Goal: Information Seeking & Learning: Learn about a topic

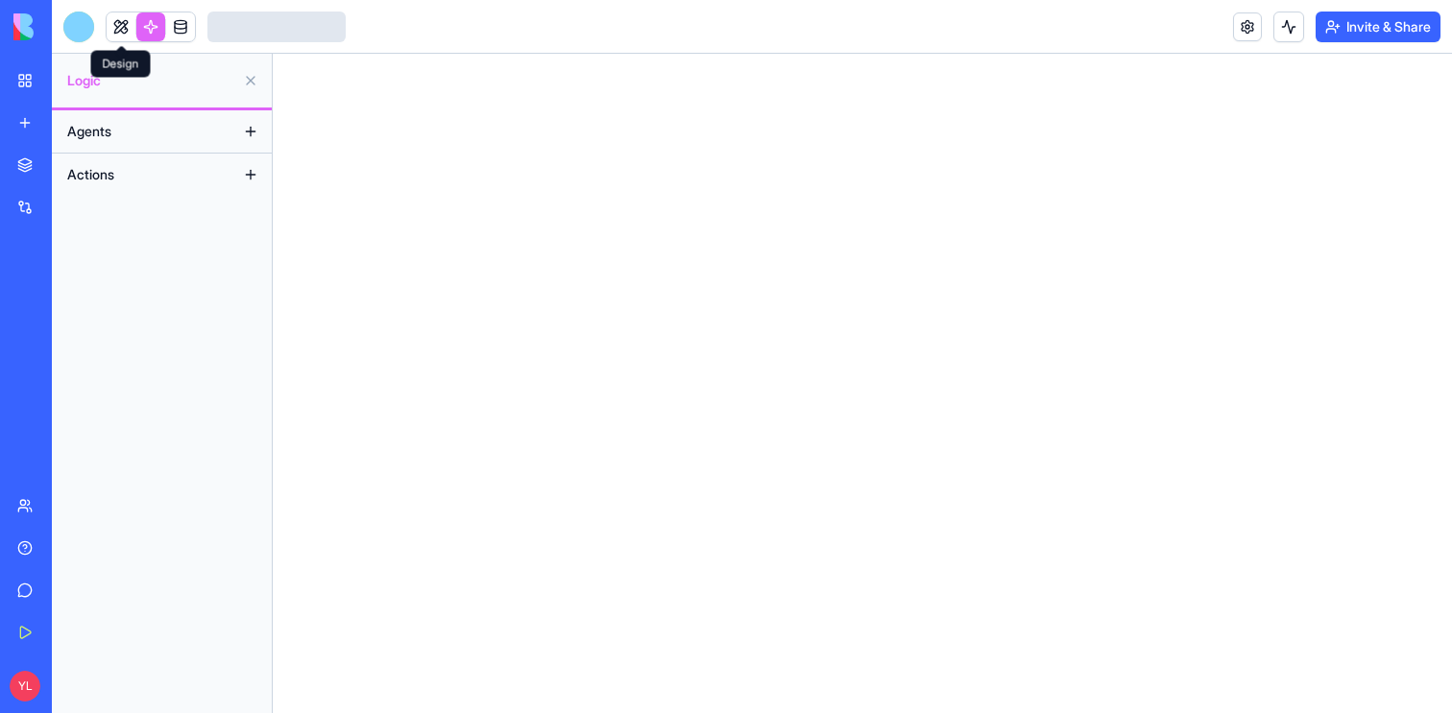
click at [130, 31] on link at bounding box center [121, 26] width 29 height 29
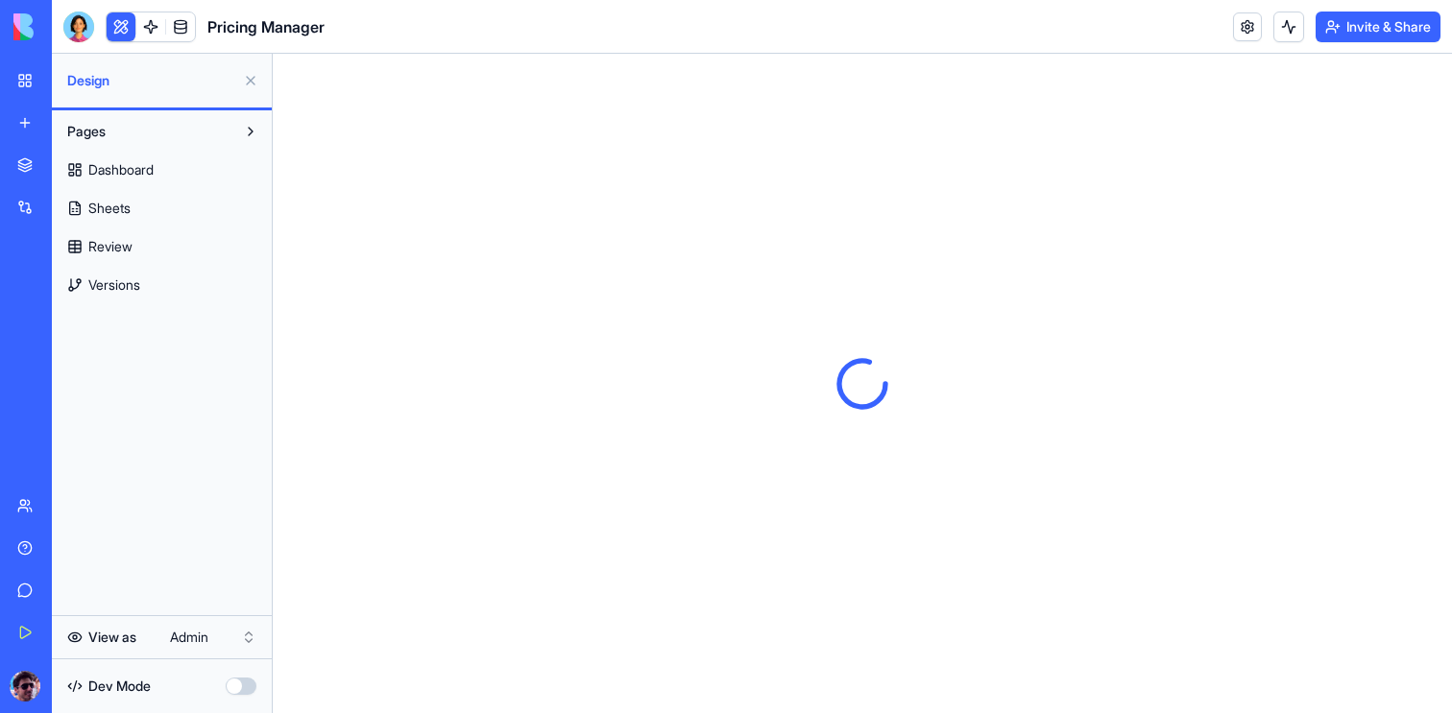
click at [249, 81] on button at bounding box center [250, 80] width 31 height 31
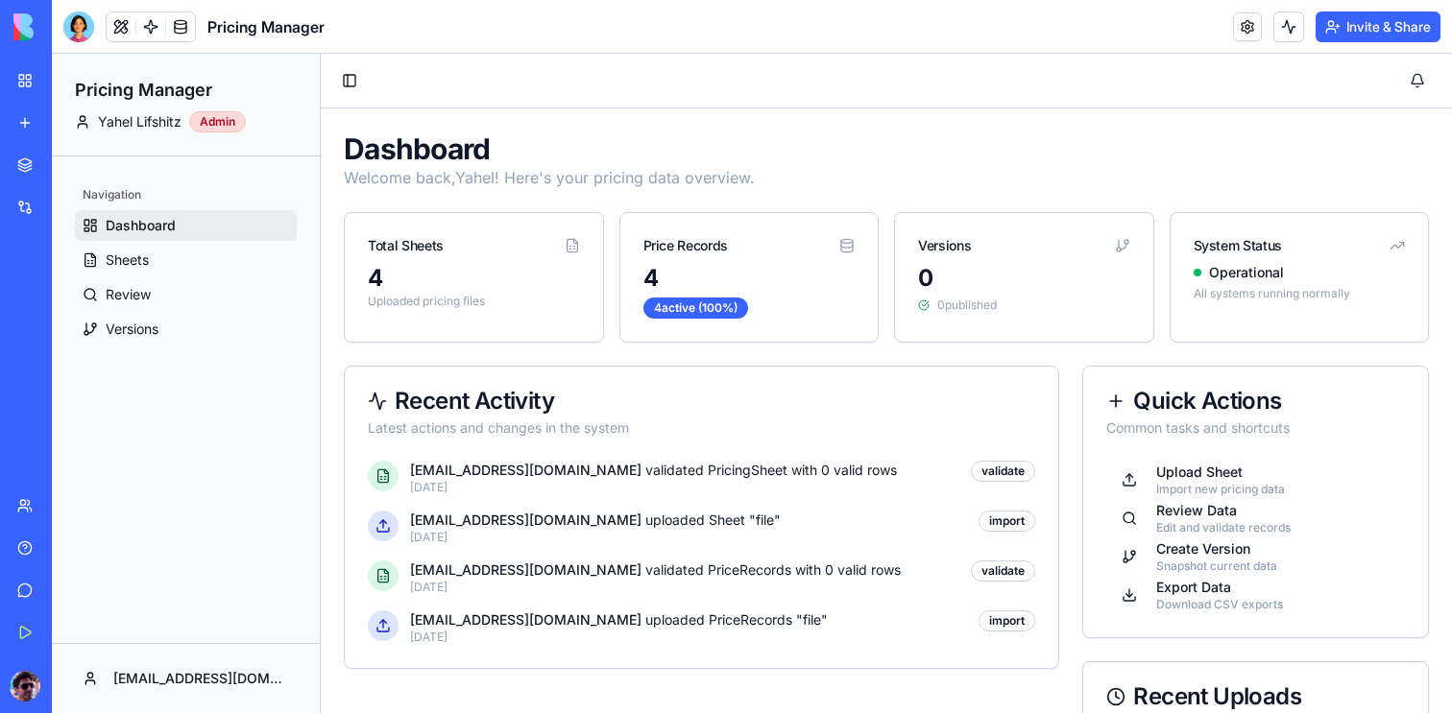
click at [514, 42] on header "Pricing Manager Invite & Share" at bounding box center [752, 27] width 1400 height 54
click at [125, 28] on button at bounding box center [121, 26] width 29 height 29
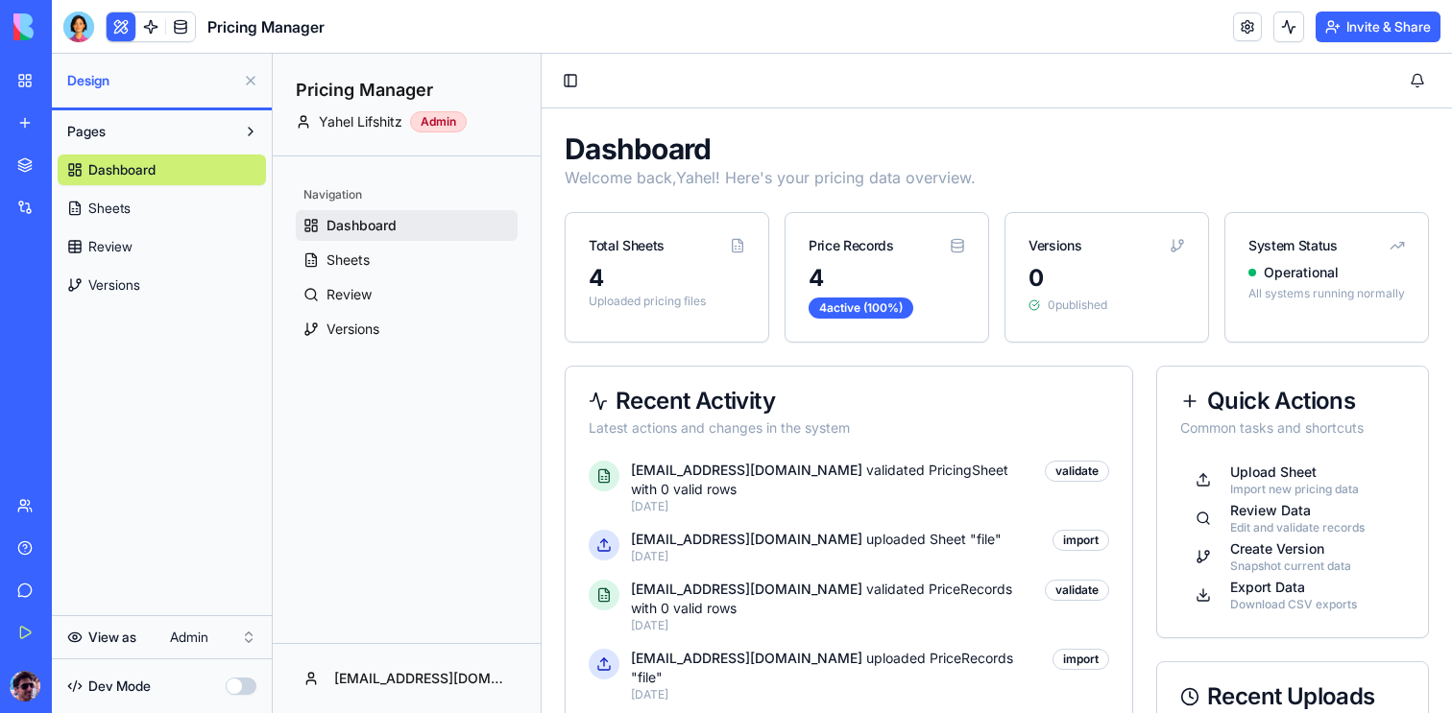
click at [231, 133] on button "Pages" at bounding box center [147, 131] width 178 height 31
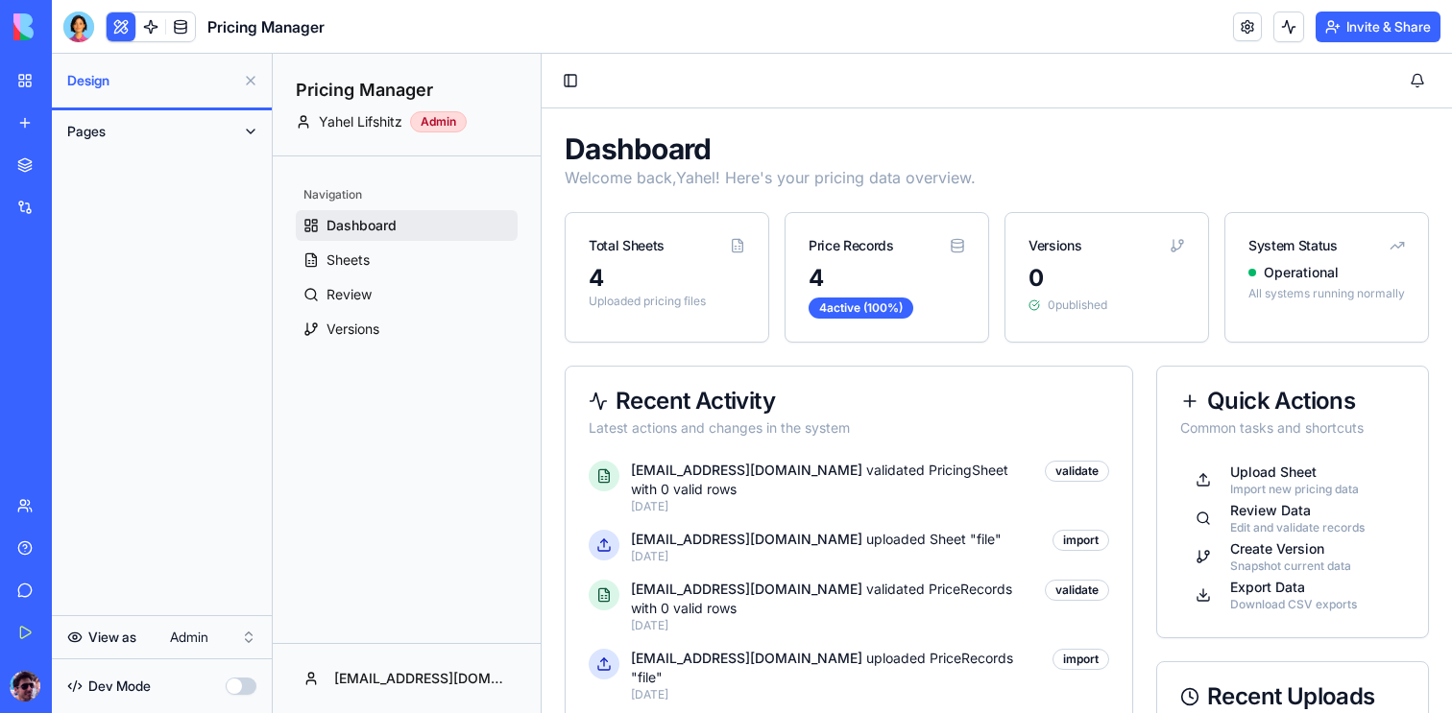
click at [246, 135] on button at bounding box center [250, 131] width 31 height 31
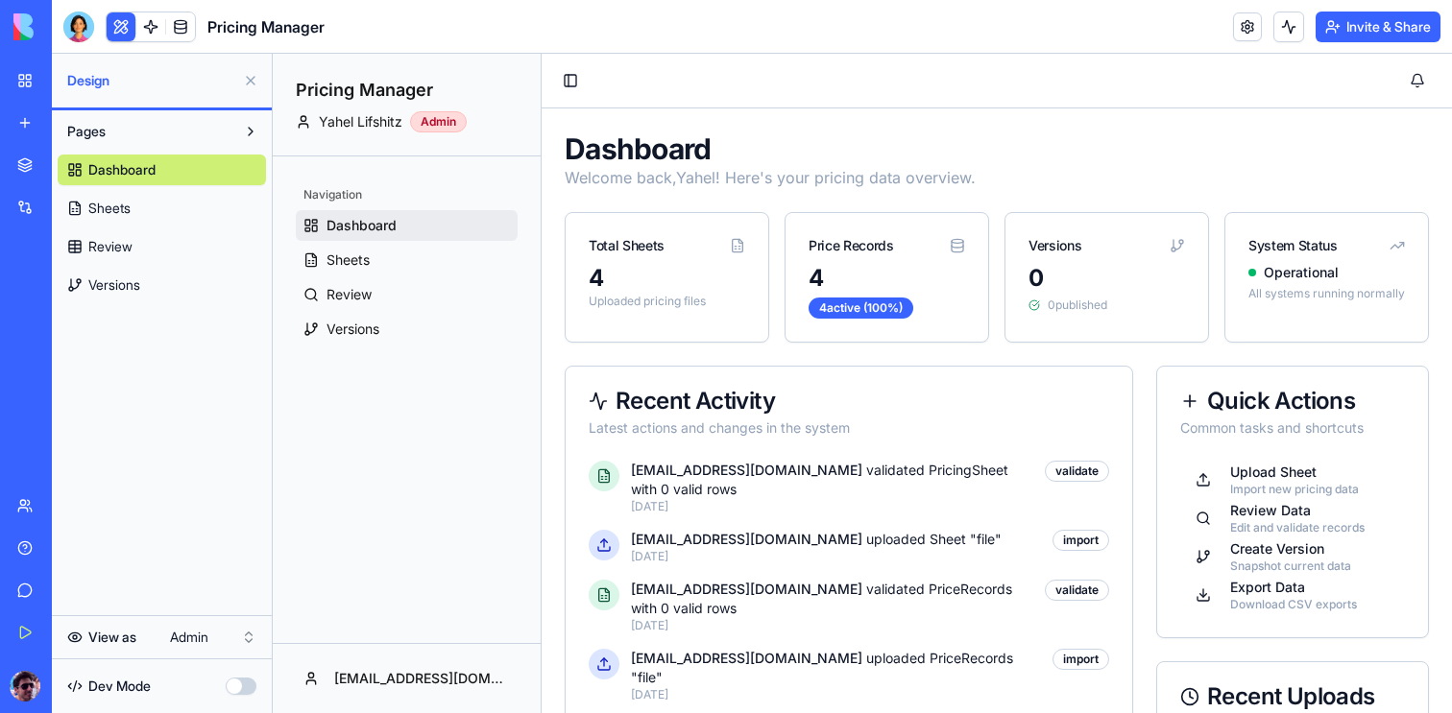
click at [166, 220] on link "Sheets" at bounding box center [162, 208] width 208 height 31
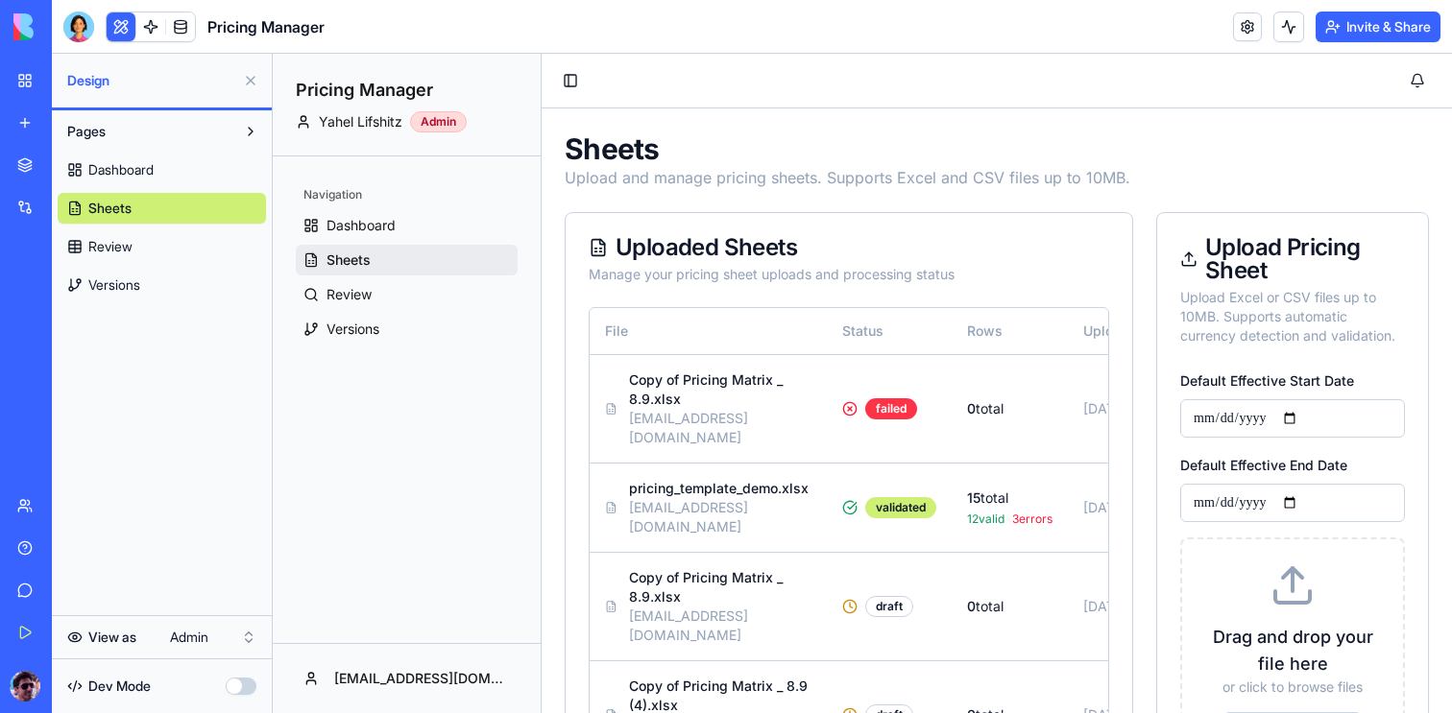
click at [153, 245] on link "Review" at bounding box center [162, 246] width 208 height 31
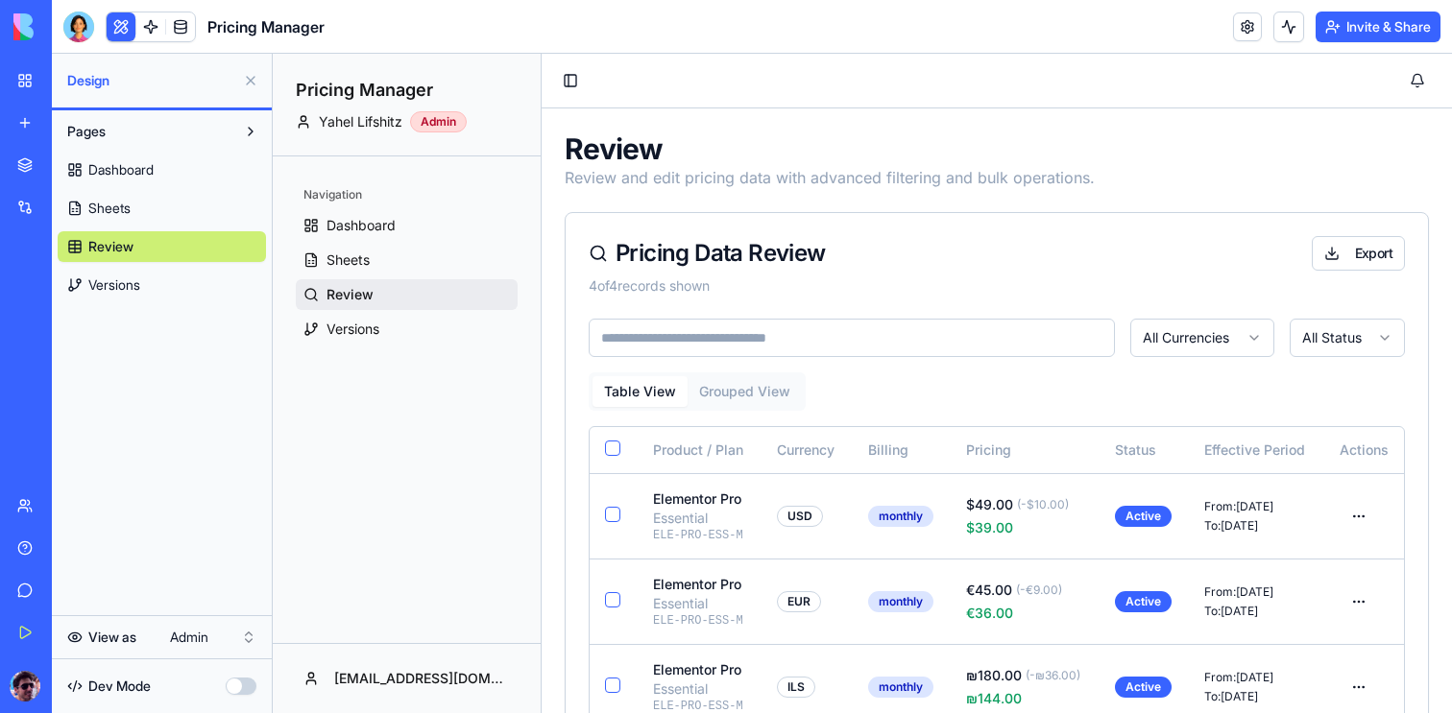
click at [411, 561] on div "Navigation Dashboard Sheets Review Versions" at bounding box center [407, 399] width 268 height 487
click at [576, 84] on button "Toggle Sidebar" at bounding box center [570, 80] width 27 height 27
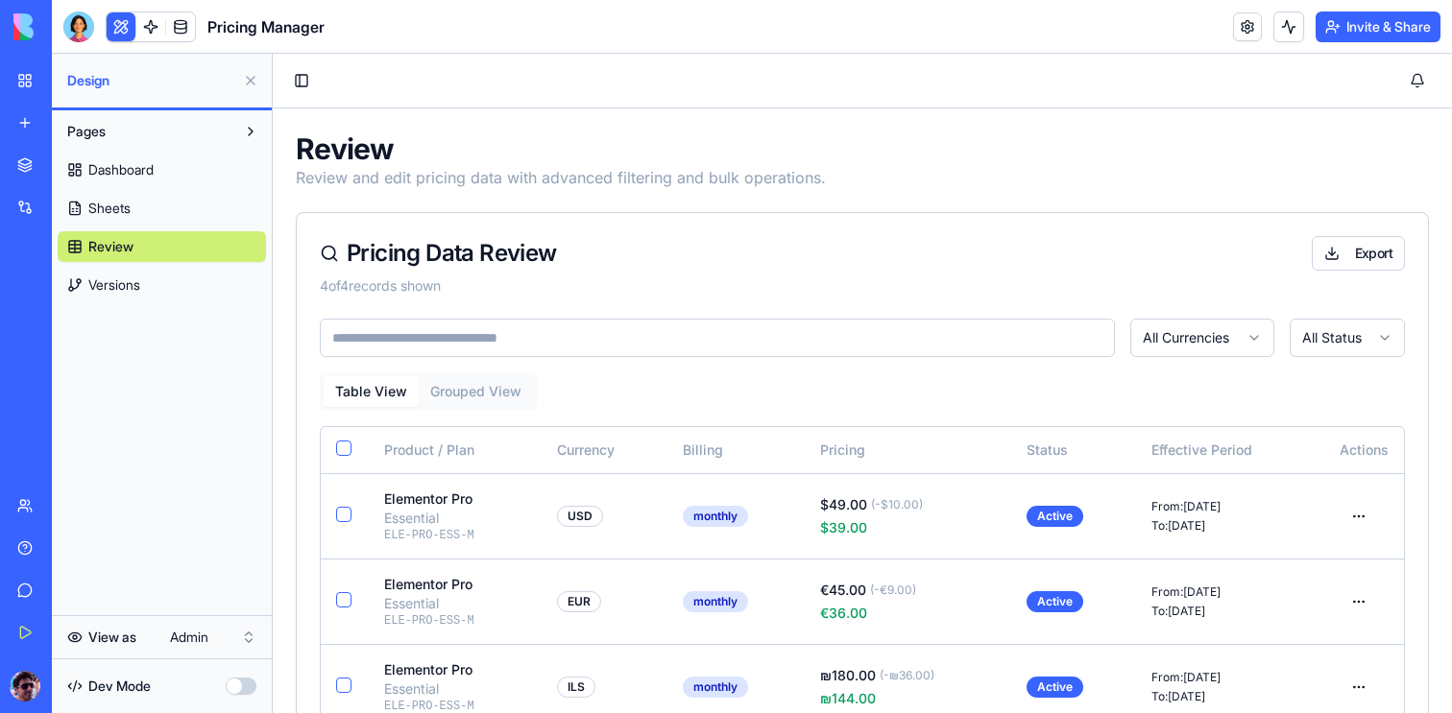
click at [71, 307] on div "Pricing Manager" at bounding box center [44, 299] width 54 height 19
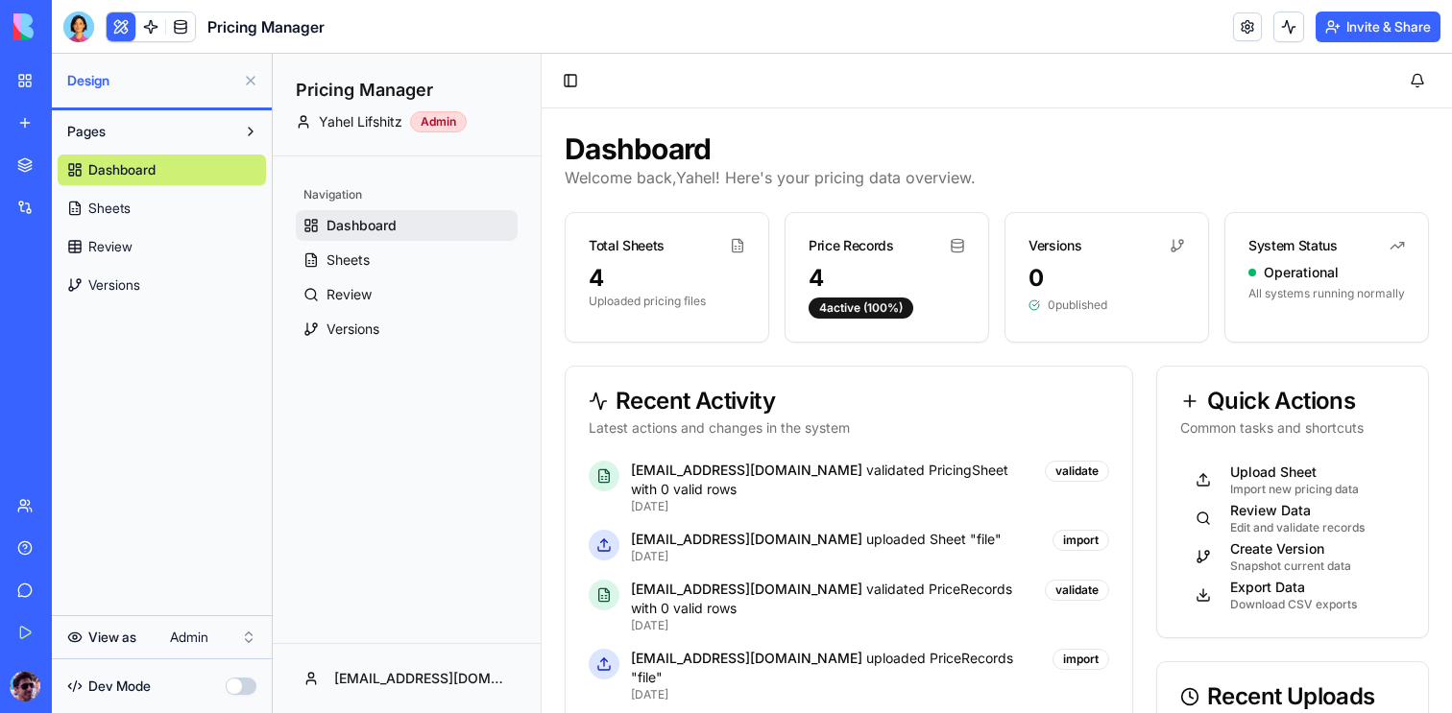
click at [245, 687] on button "button" at bounding box center [241, 686] width 31 height 17
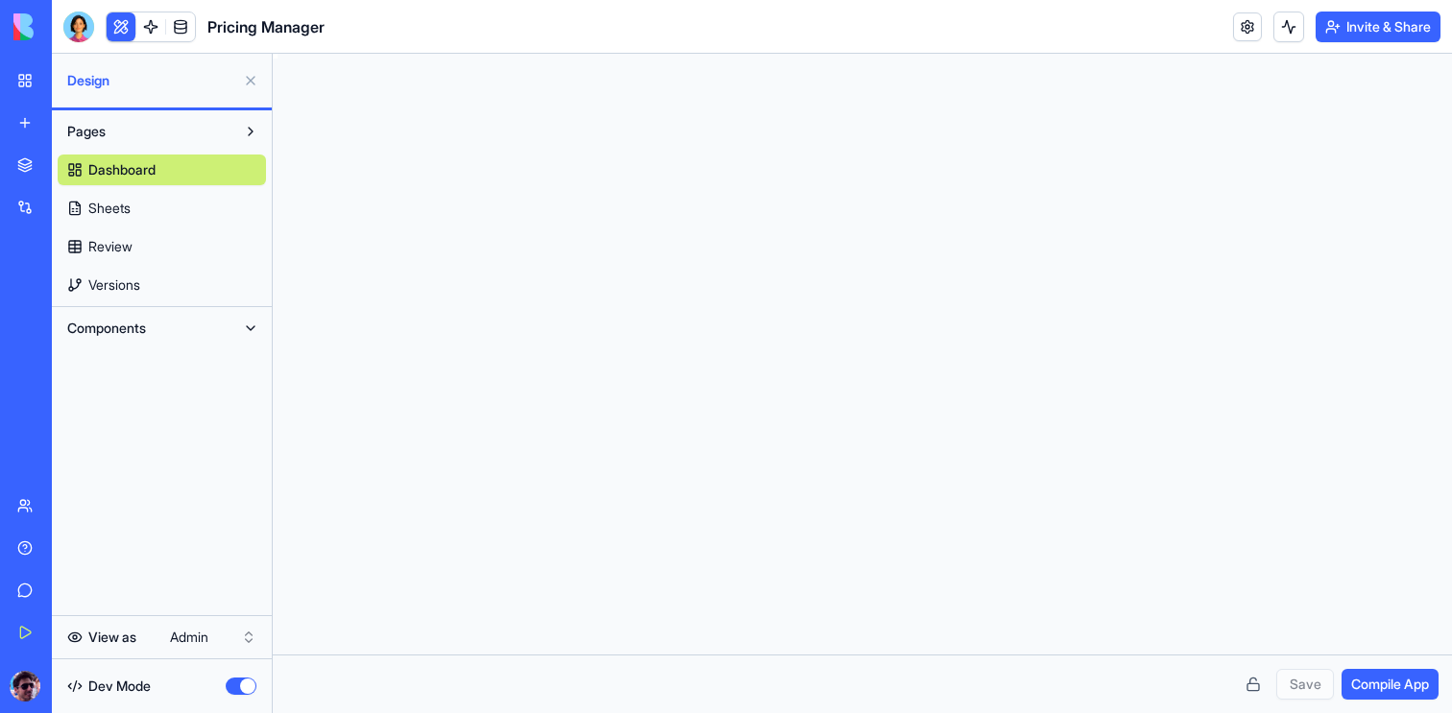
scroll to position [173, 0]
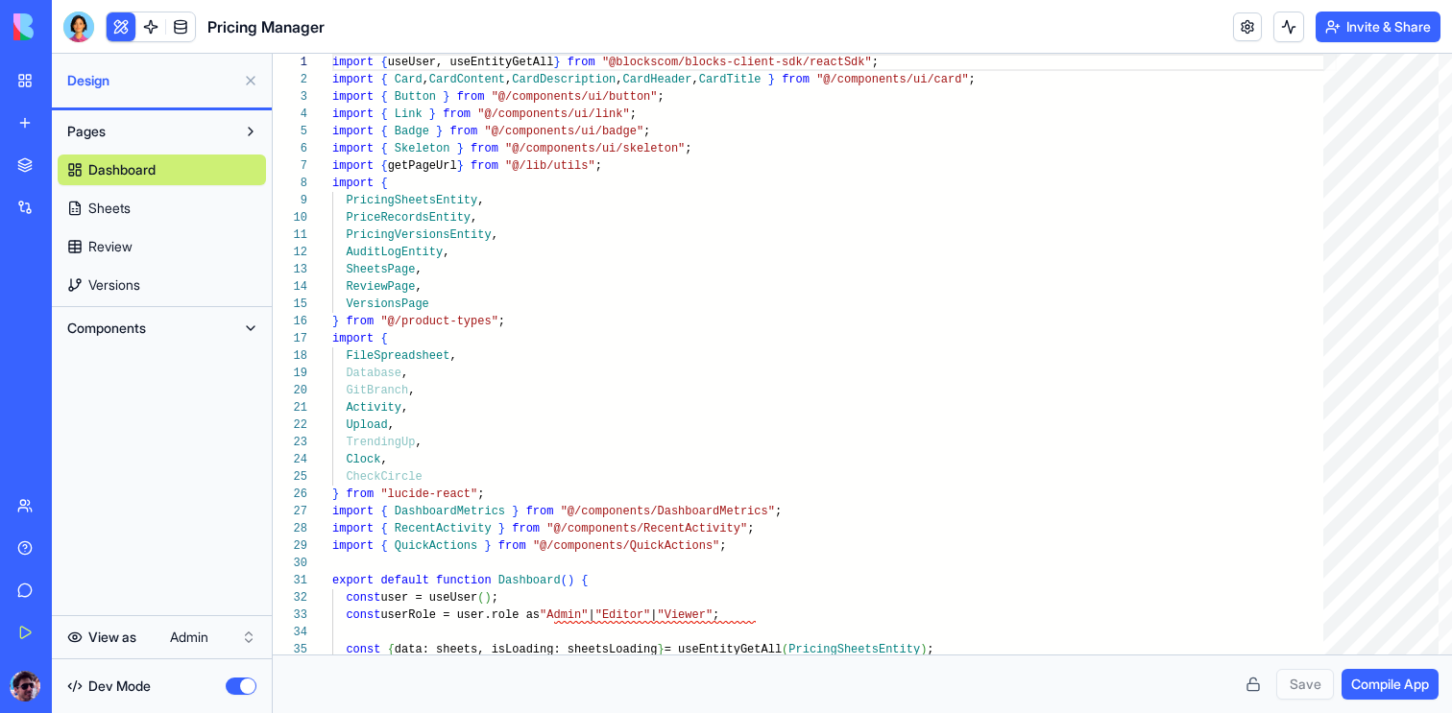
click at [245, 687] on button "button" at bounding box center [241, 686] width 31 height 17
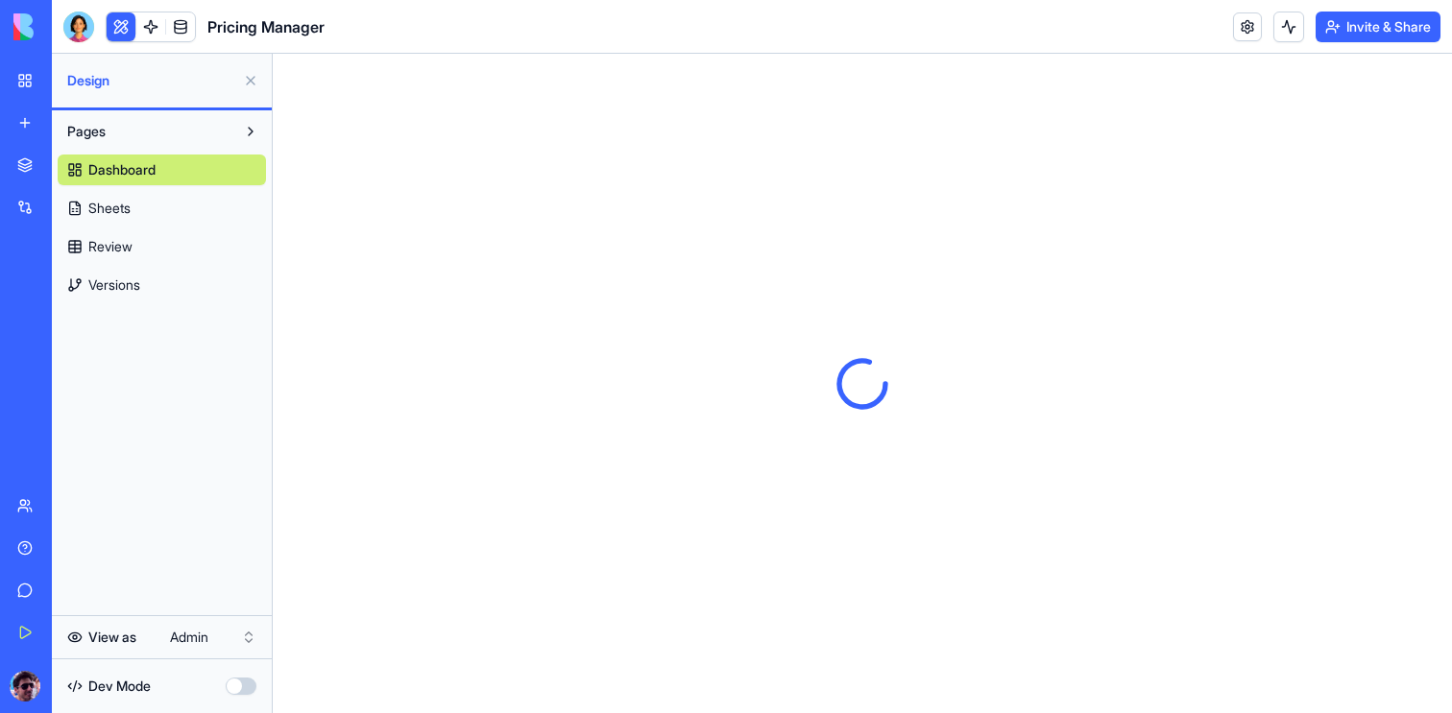
scroll to position [0, 0]
click at [252, 85] on button at bounding box center [250, 80] width 31 height 31
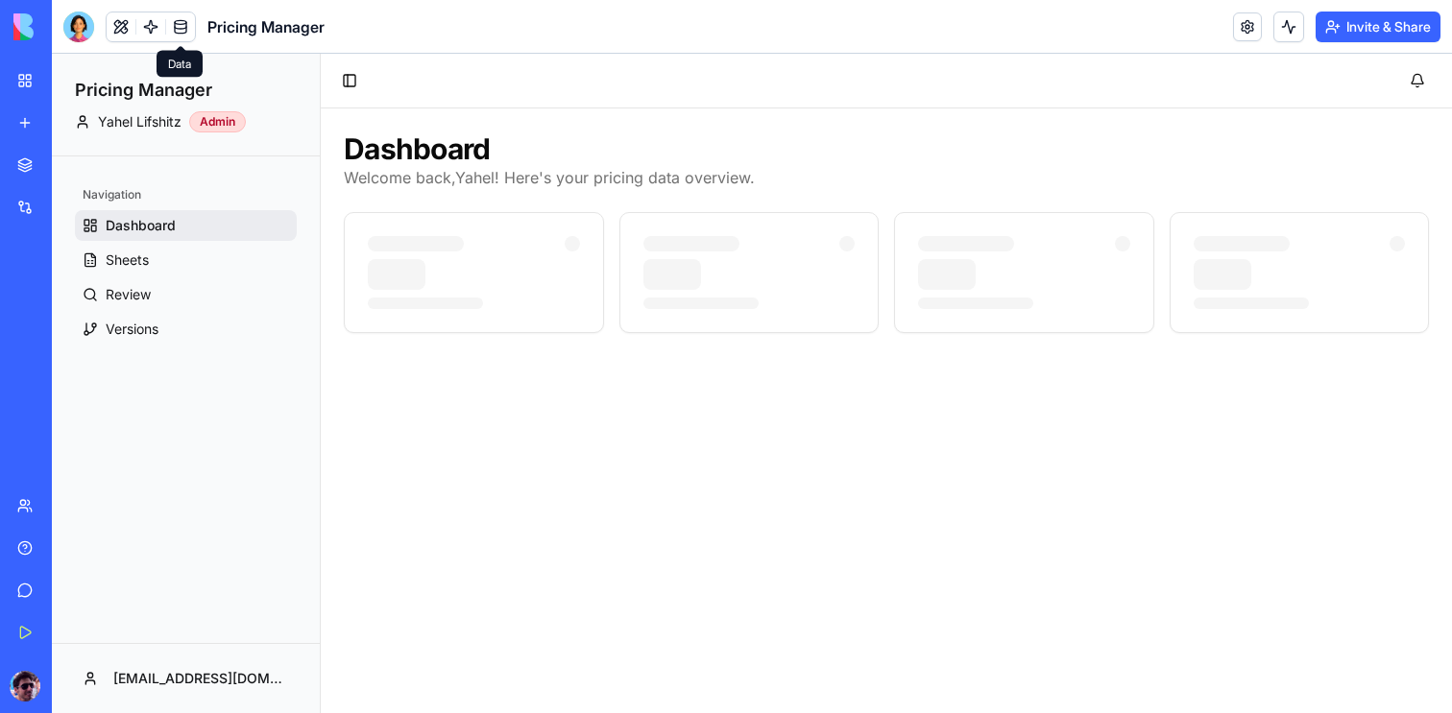
click at [180, 36] on link at bounding box center [180, 26] width 29 height 29
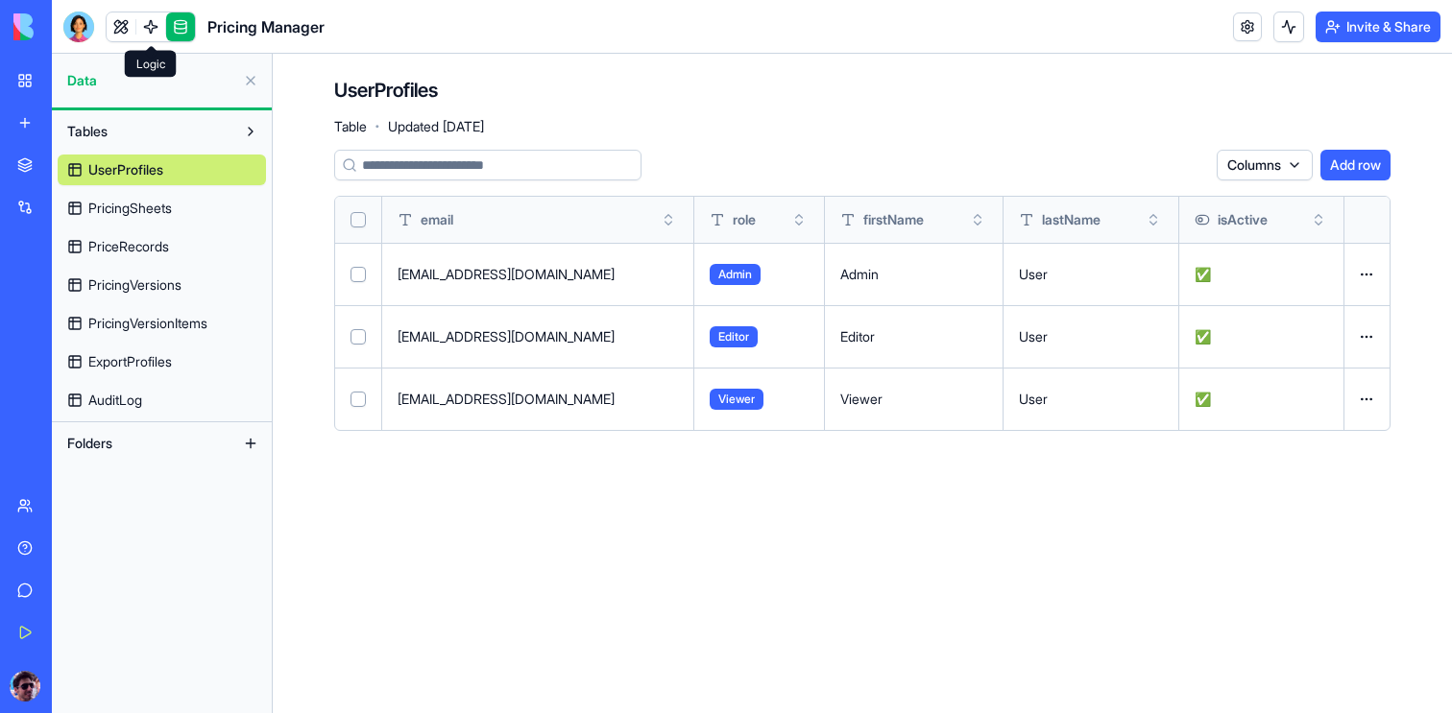
click at [155, 39] on link at bounding box center [150, 26] width 29 height 29
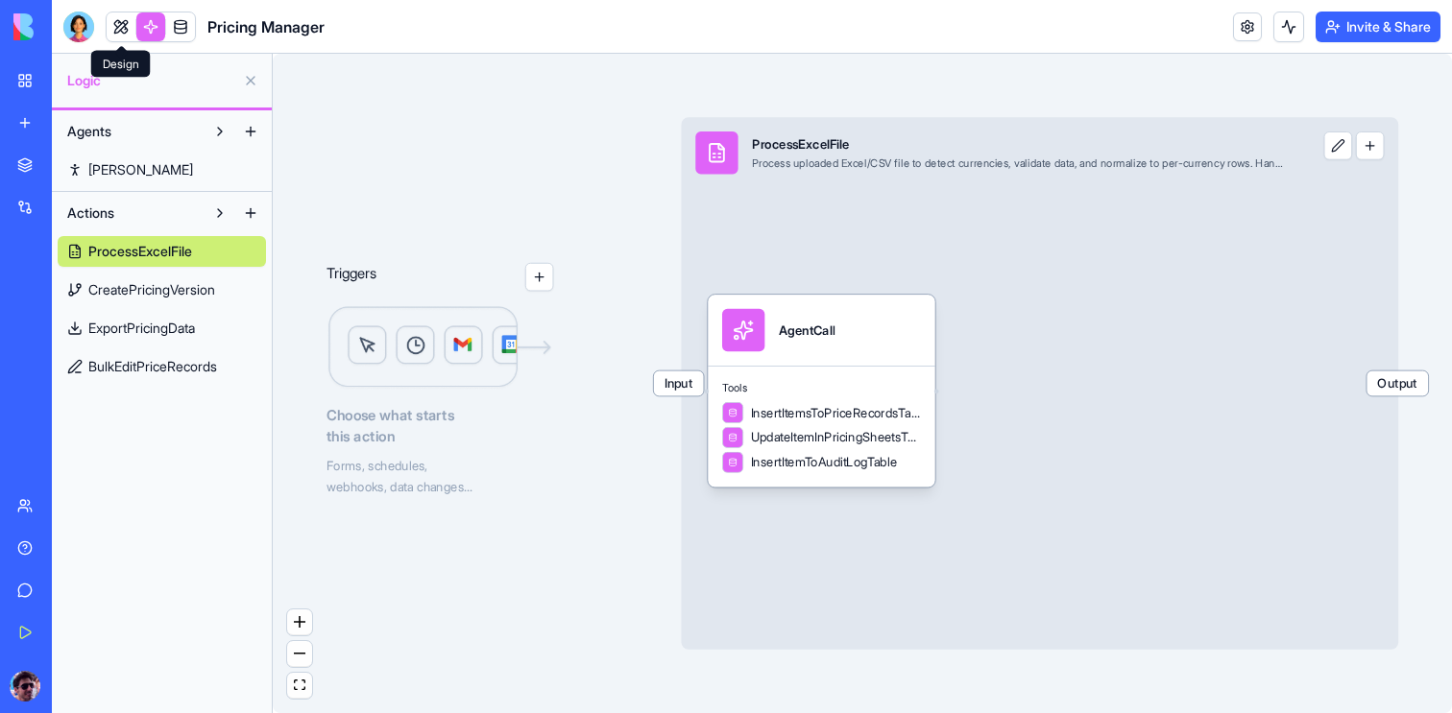
click at [122, 28] on link at bounding box center [121, 26] width 29 height 29
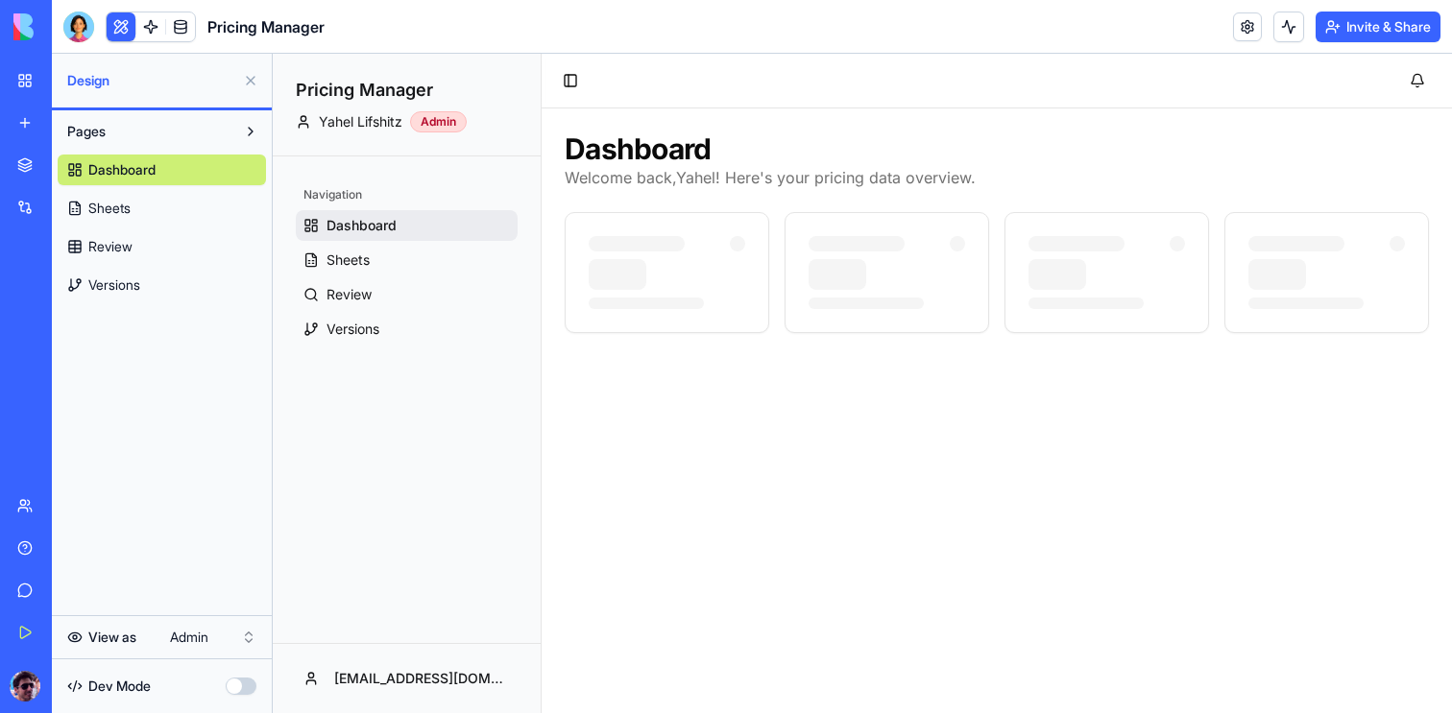
click at [132, 160] on span "Dashboard" at bounding box center [121, 169] width 67 height 19
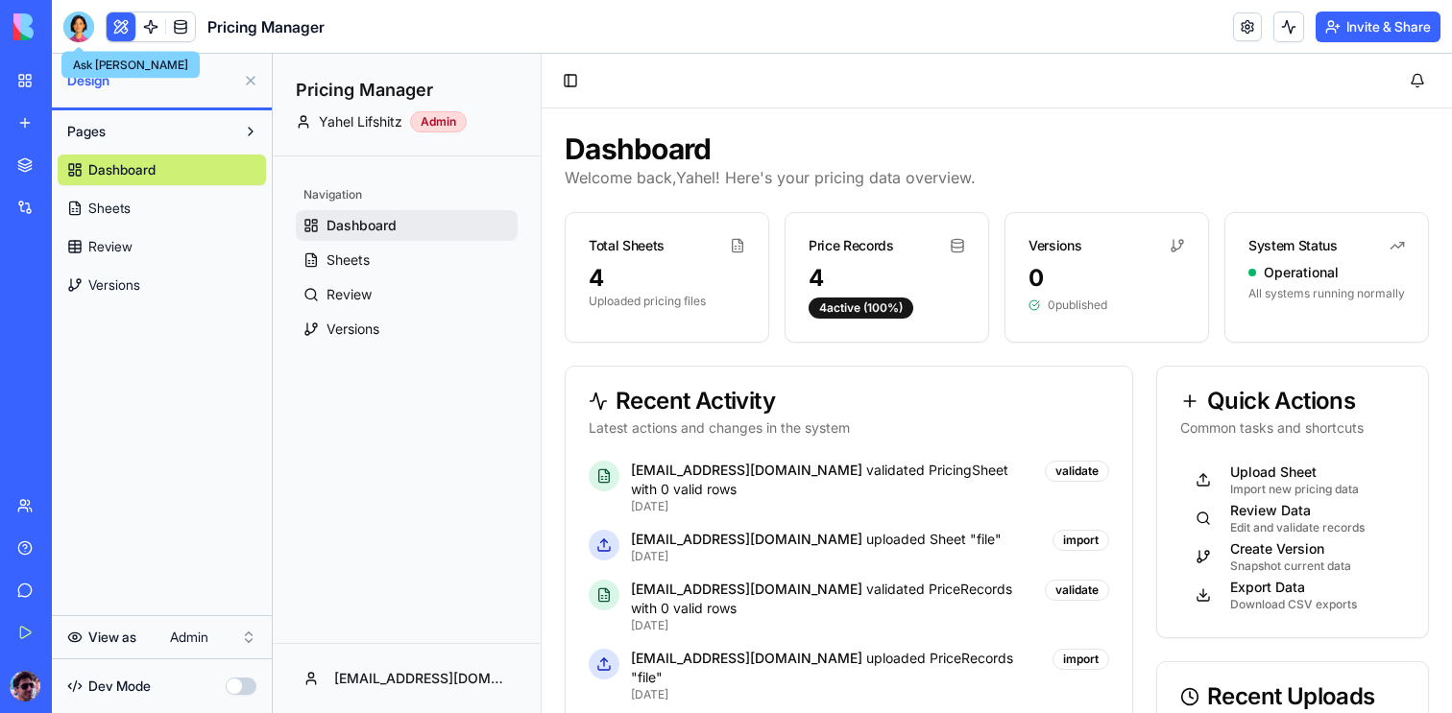
click at [73, 27] on div at bounding box center [78, 27] width 31 height 31
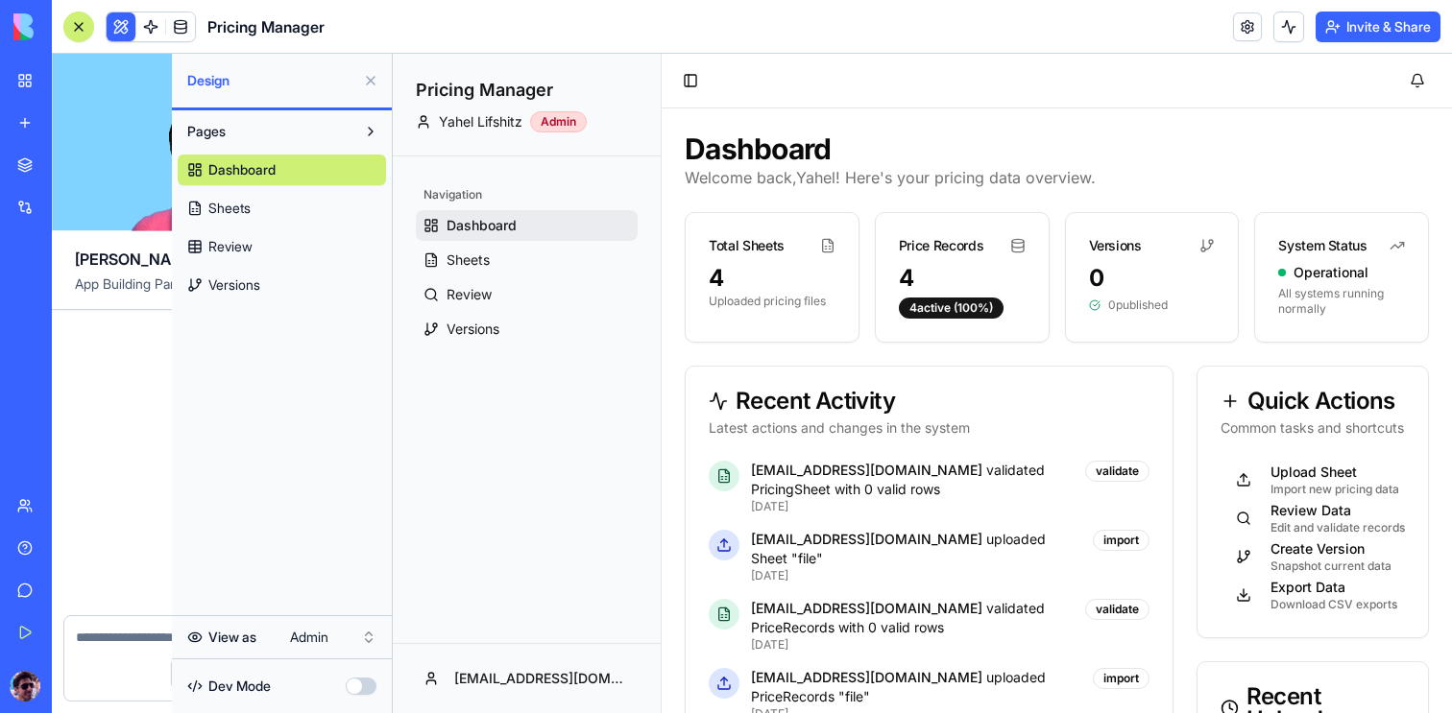
scroll to position [15915, 0]
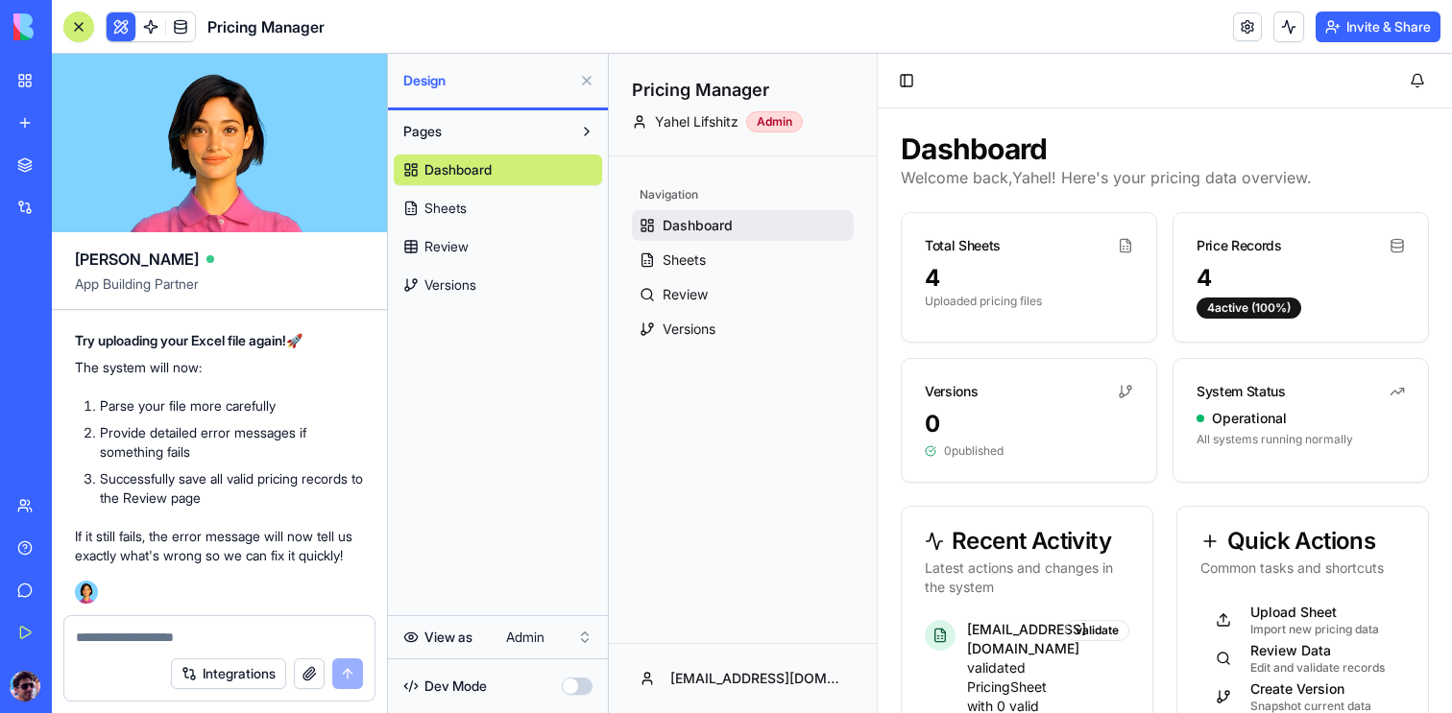
click at [588, 81] on button at bounding box center [586, 80] width 31 height 31
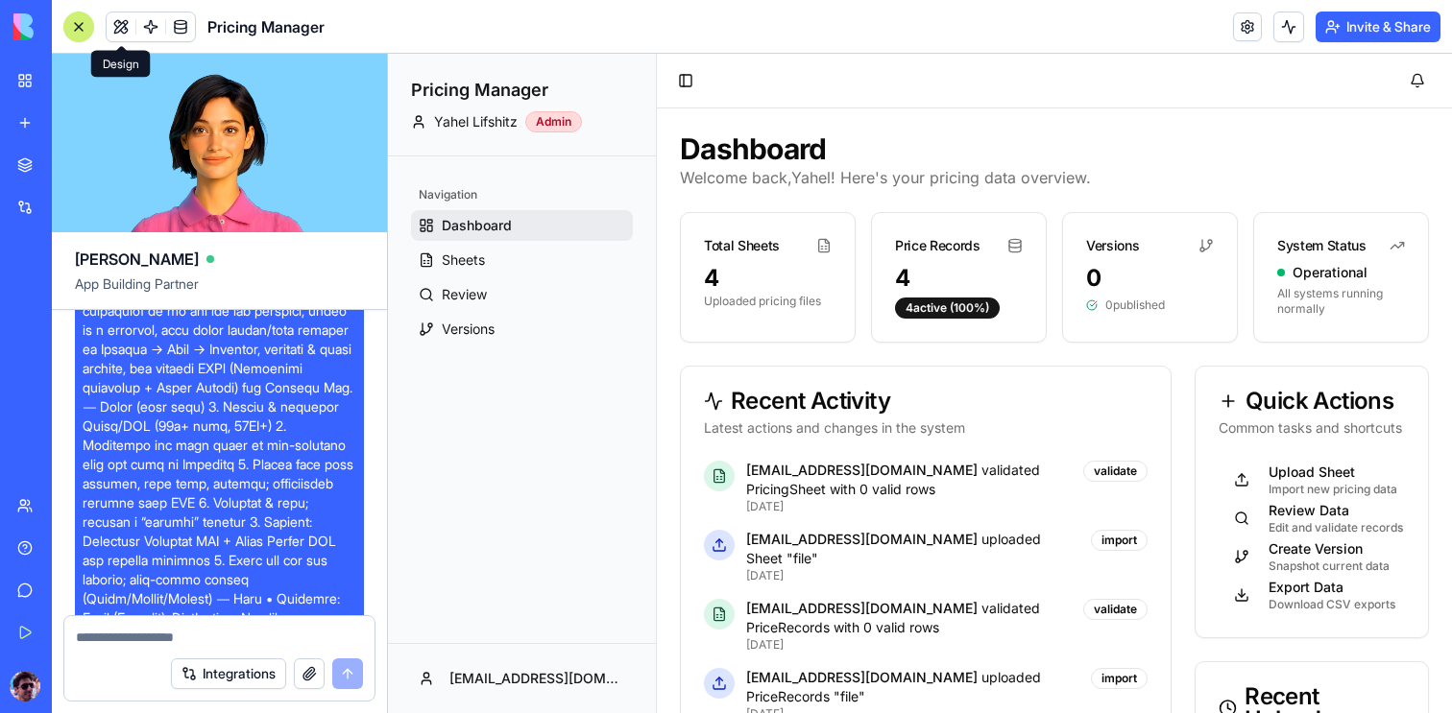
scroll to position [0, 0]
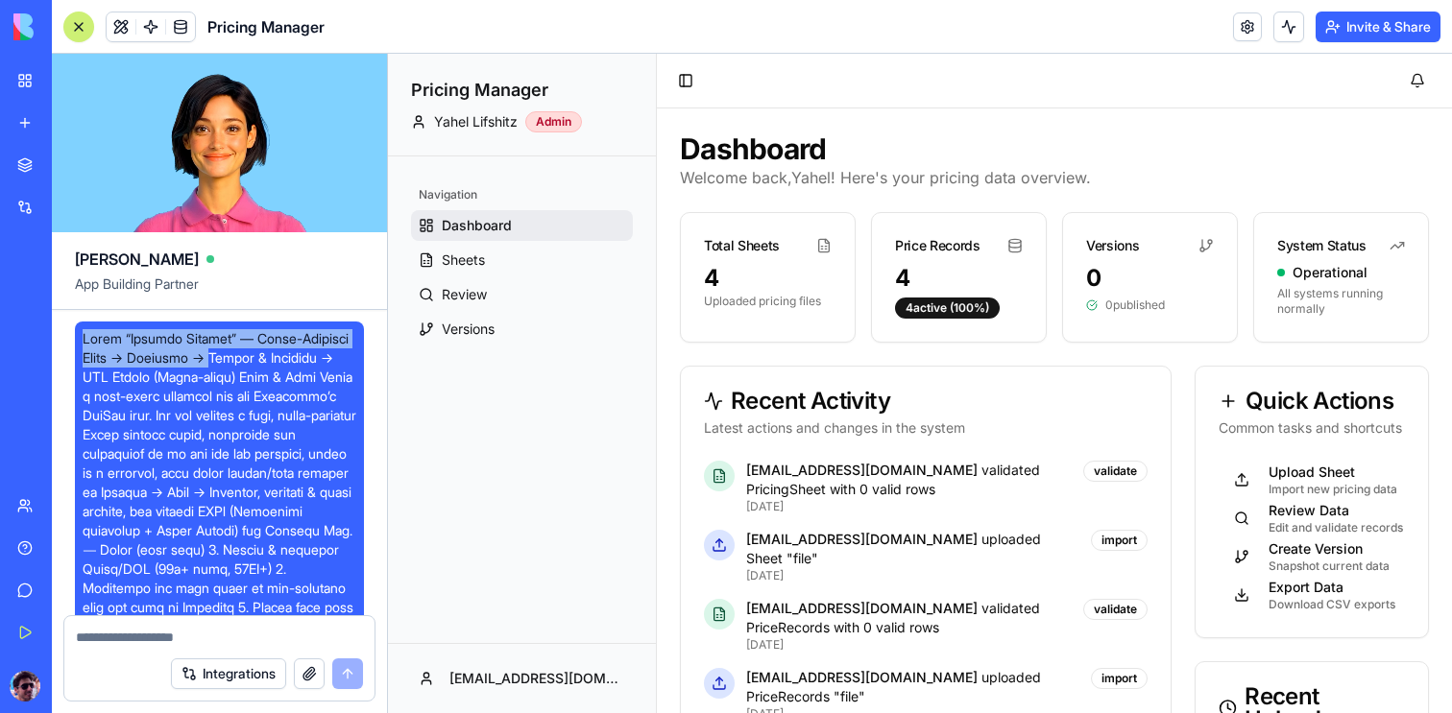
drag, startPoint x: 83, startPoint y: 336, endPoint x: 215, endPoint y: 355, distance: 133.9
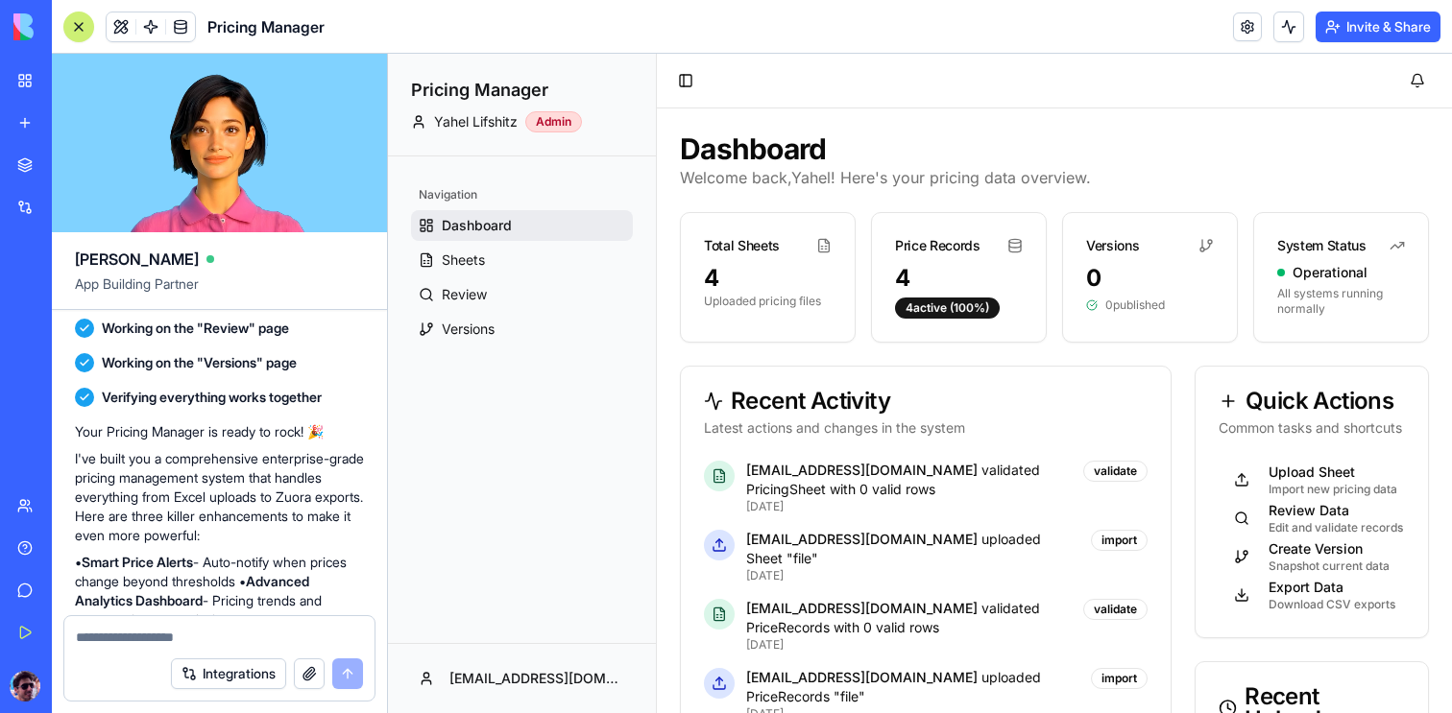
scroll to position [11124, 0]
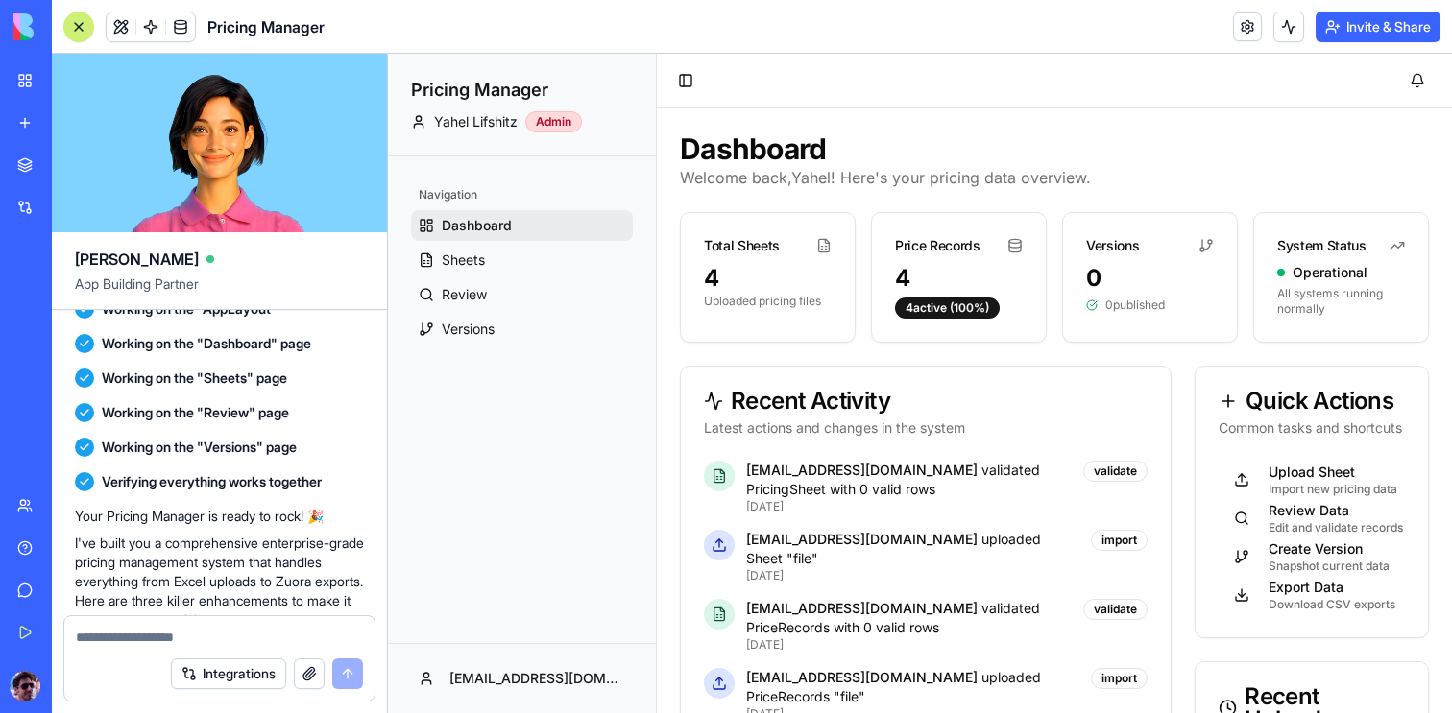
copy span "Lorem “Ipsumdo Sitamet” — Conse-Adipisci Elits → Doeiusmo → Tempor & Incididu →…"
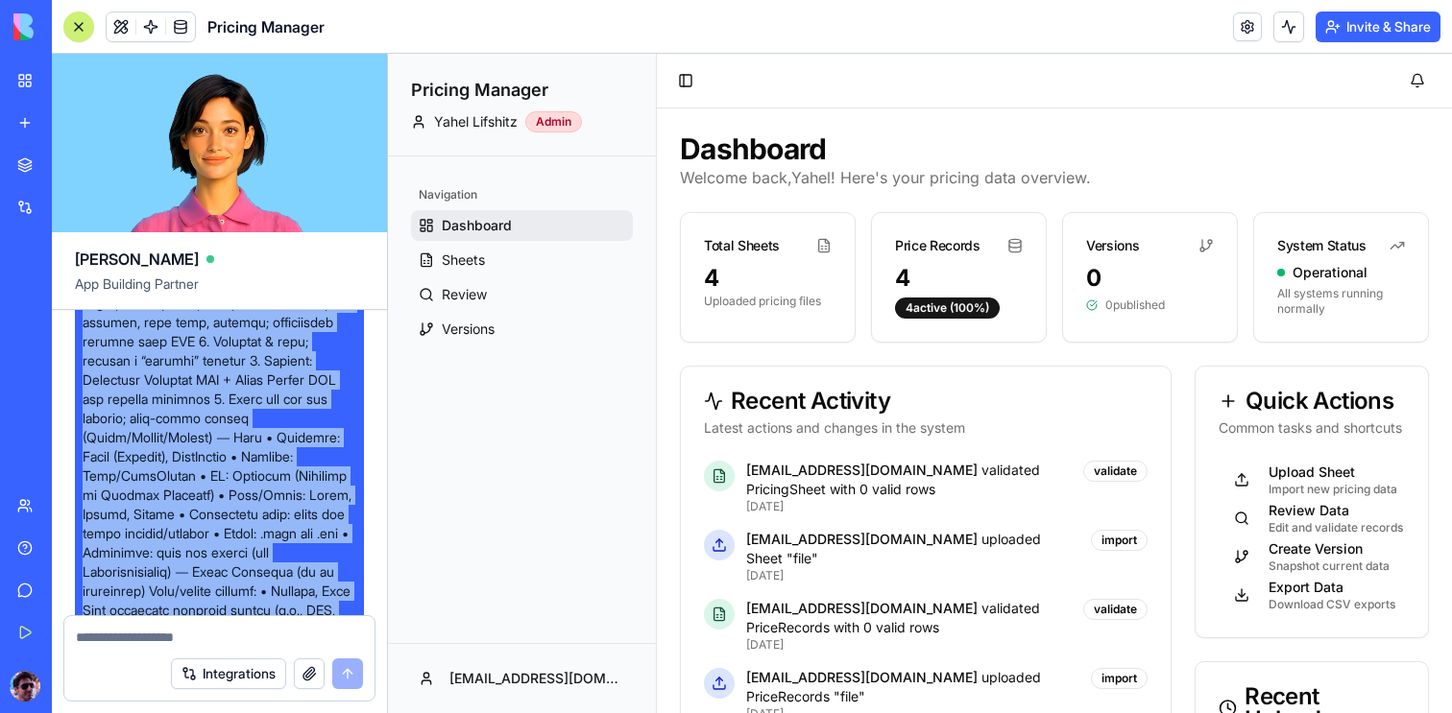
scroll to position [0, 0]
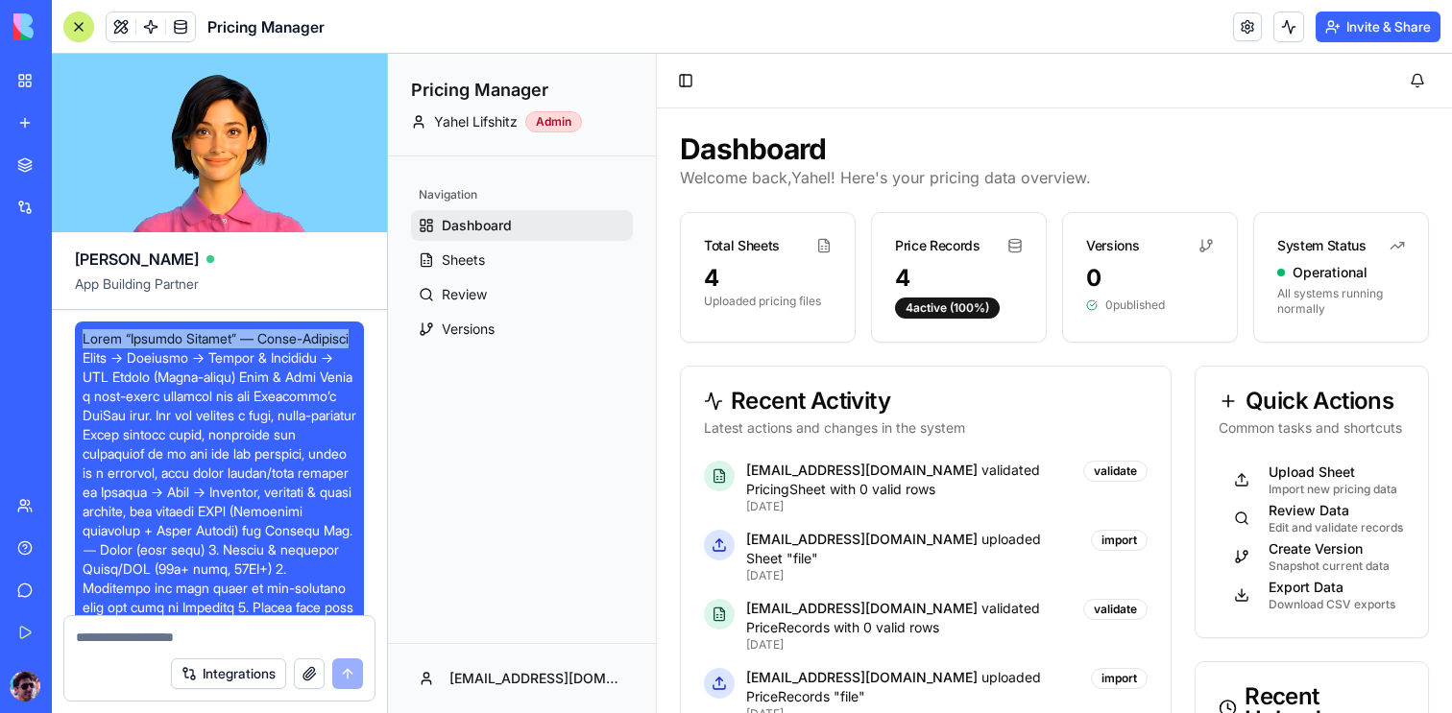
drag, startPoint x: 84, startPoint y: 338, endPoint x: 357, endPoint y: 338, distance: 272.7
copy span "Build “Pricing Manager” — Multi-Currency"
